Goal: Register for event/course

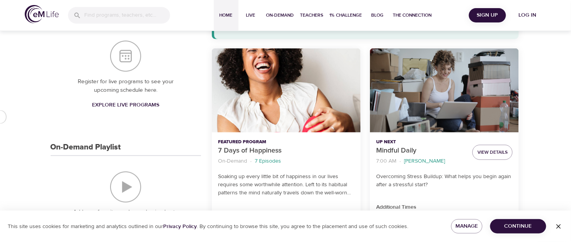
scroll to position [137, 0]
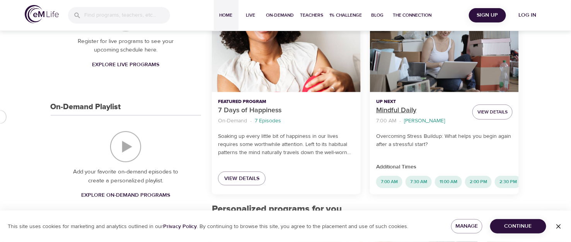
click at [402, 111] on p "Mindful Daily" at bounding box center [421, 110] width 90 height 10
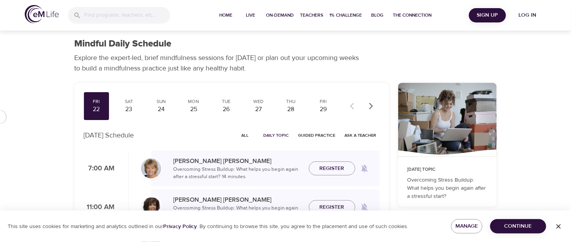
click at [276, 108] on div "Fri 22 Sat 23 Sun 24 Mon 25 Tue 26 Wed 27 Thu 28 Fri 29 Sat 30 Sun 31 Mon 1 Tue…" at bounding box center [210, 106] width 252 height 28
click at [296, 114] on div "28" at bounding box center [290, 109] width 19 height 9
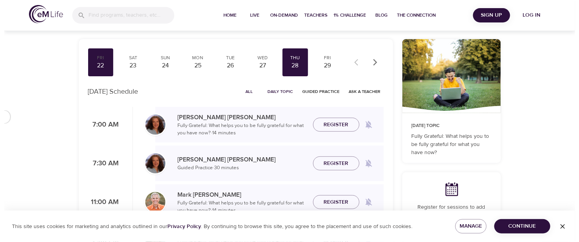
scroll to position [68, 0]
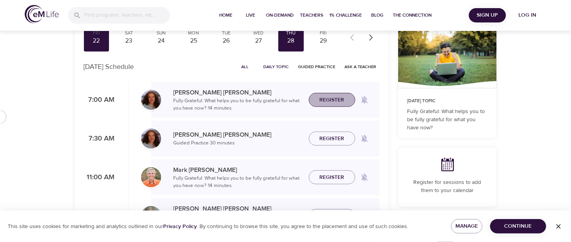
click at [332, 105] on span "Register" at bounding box center [332, 100] width 25 height 10
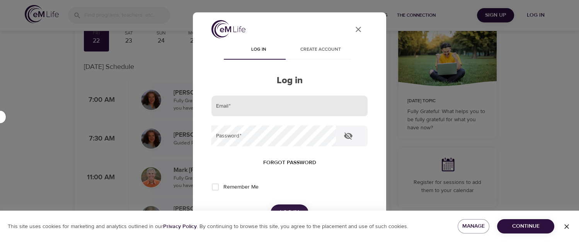
type input "[EMAIL_ADDRESS][DOMAIN_NAME]"
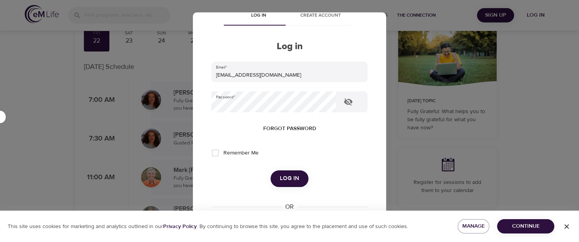
click at [298, 178] on button "Log in" at bounding box center [289, 178] width 38 height 16
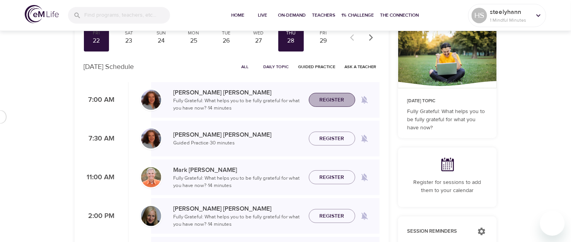
click at [328, 105] on span "Register" at bounding box center [332, 100] width 25 height 10
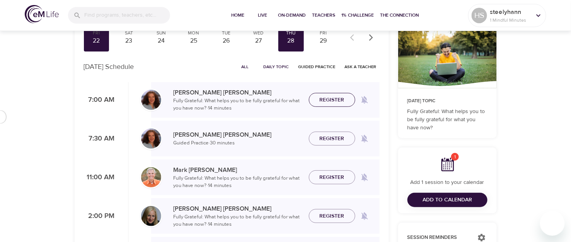
click at [330, 105] on span "Register" at bounding box center [332, 100] width 25 height 10
click at [455, 192] on button "Add to Calendar" at bounding box center [447, 199] width 80 height 14
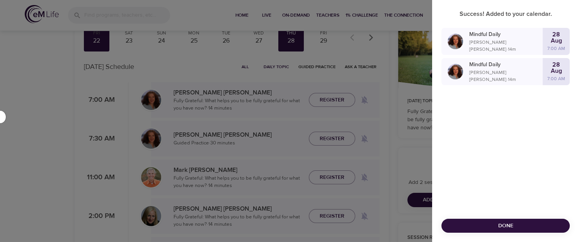
click at [485, 46] on p "[PERSON_NAME] · 14 m" at bounding box center [505, 46] width 73 height 14
